Goal: Find specific page/section: Find specific page/section

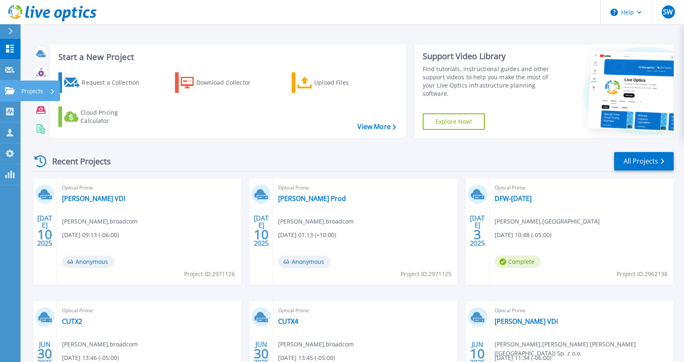
click at [9, 87] on div at bounding box center [10, 90] width 10 height 7
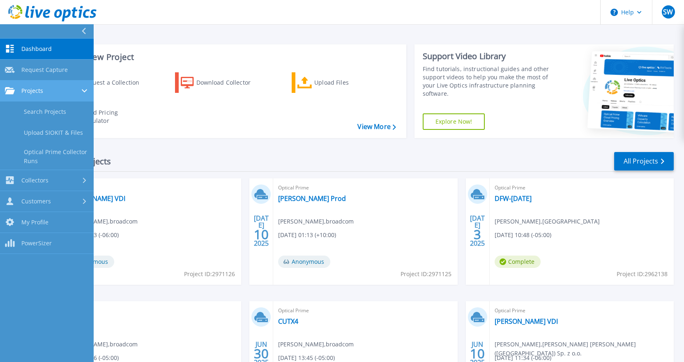
click at [37, 88] on span "Projects" at bounding box center [32, 90] width 22 height 7
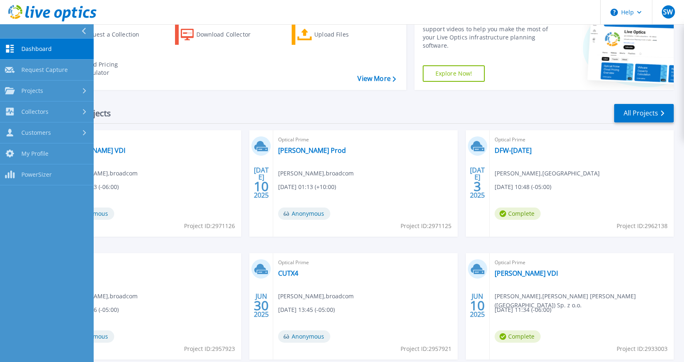
scroll to position [93, 0]
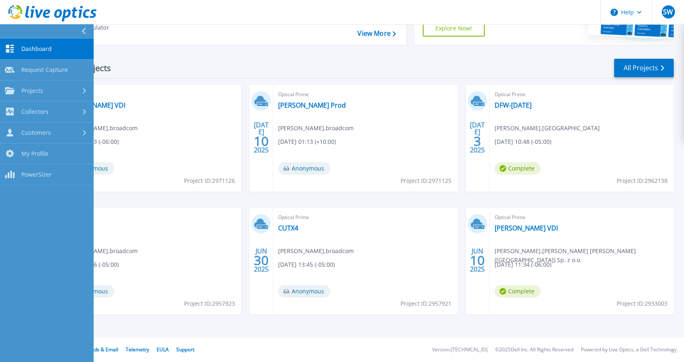
click at [364, 329] on div "[DATE] Optical Prime [PERSON_NAME] VDI [PERSON_NAME] , broadcom [DATE] 09:13 (-…" at bounding box center [349, 208] width 649 height 246
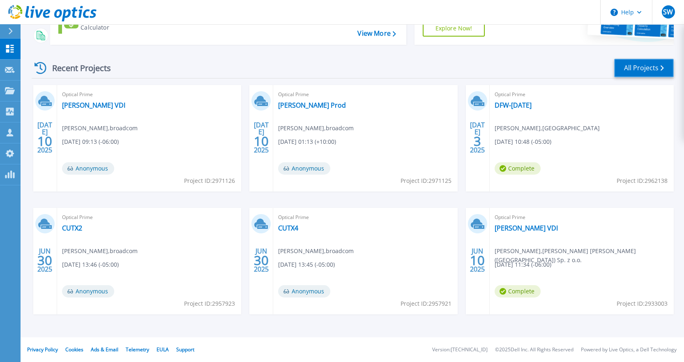
click at [653, 67] on link "All Projects" at bounding box center [644, 68] width 60 height 18
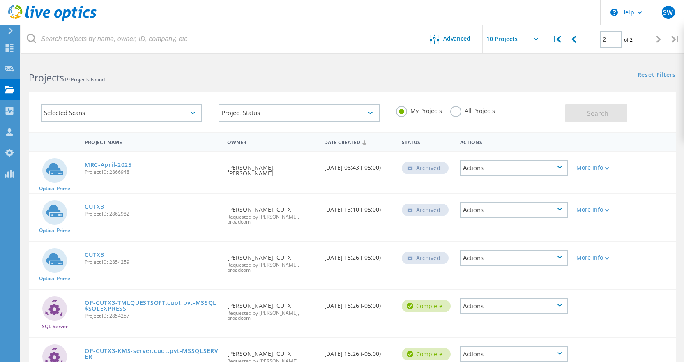
click at [455, 110] on label "All Projects" at bounding box center [472, 110] width 45 height 8
click at [0, 0] on input "All Projects" at bounding box center [0, 0] width 0 height 0
click at [607, 113] on span "Search" at bounding box center [597, 113] width 21 height 9
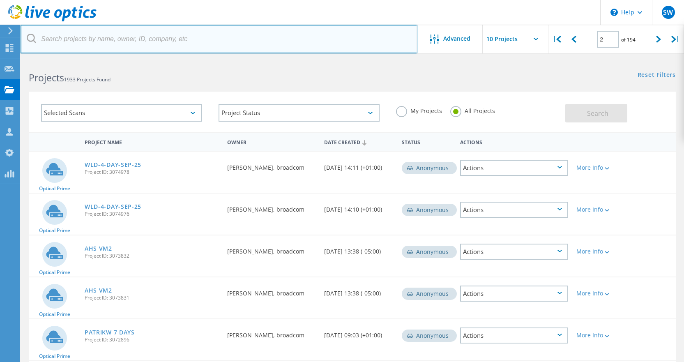
click at [219, 42] on input "text" at bounding box center [219, 39] width 397 height 29
type input "catalyst"
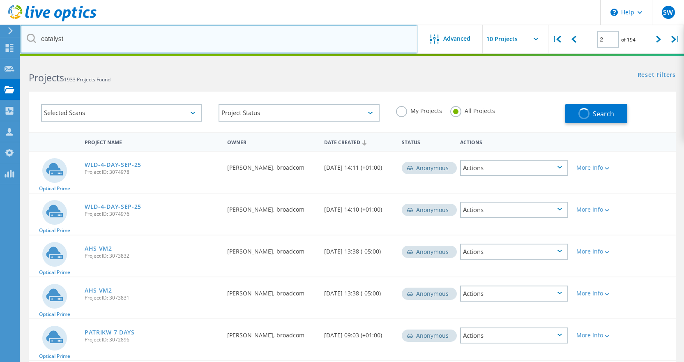
type input "1"
